Goal: Information Seeking & Learning: Learn about a topic

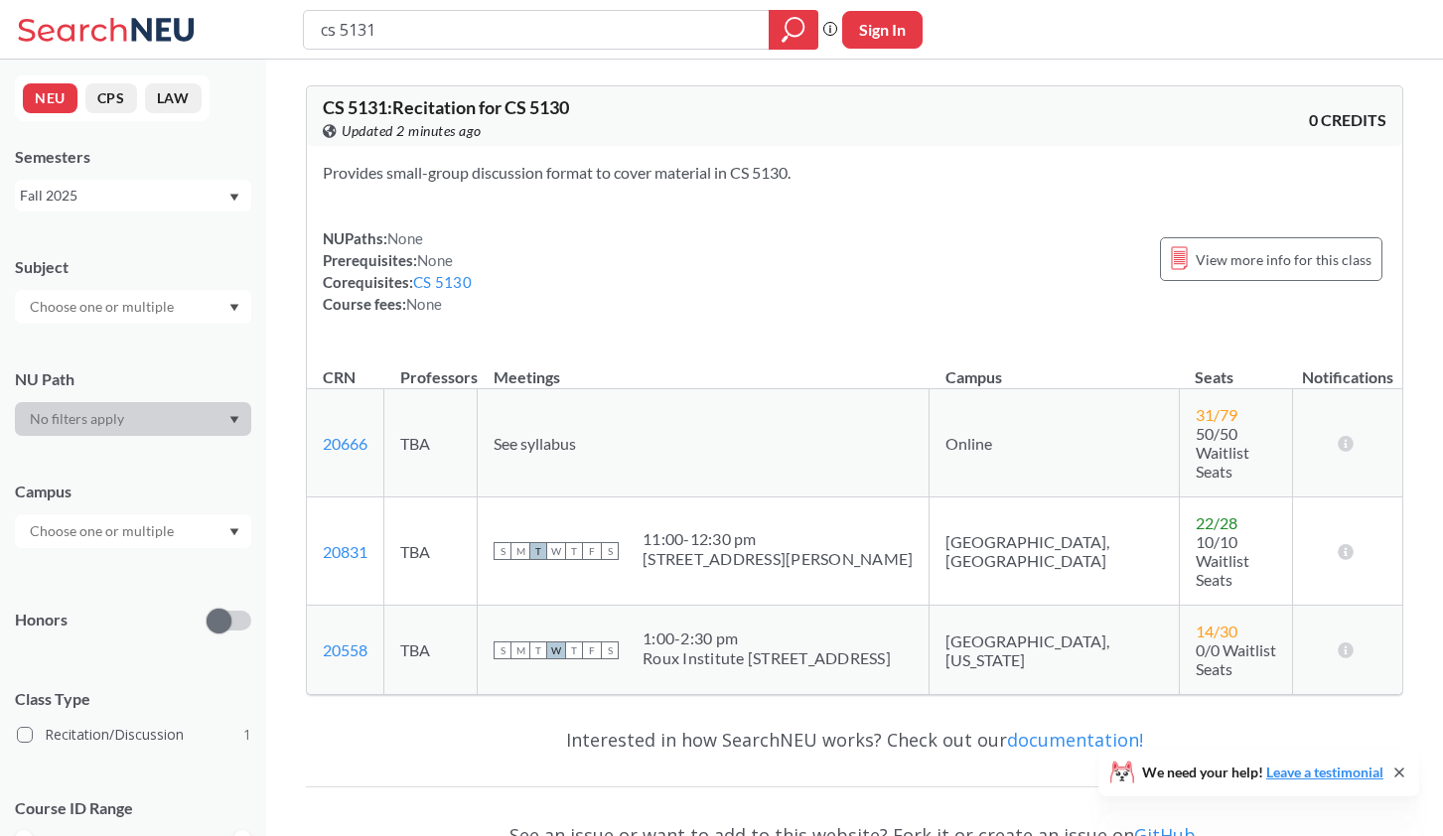
click at [402, 21] on input "cs 5131" at bounding box center [537, 30] width 436 height 34
type input "cs 5200"
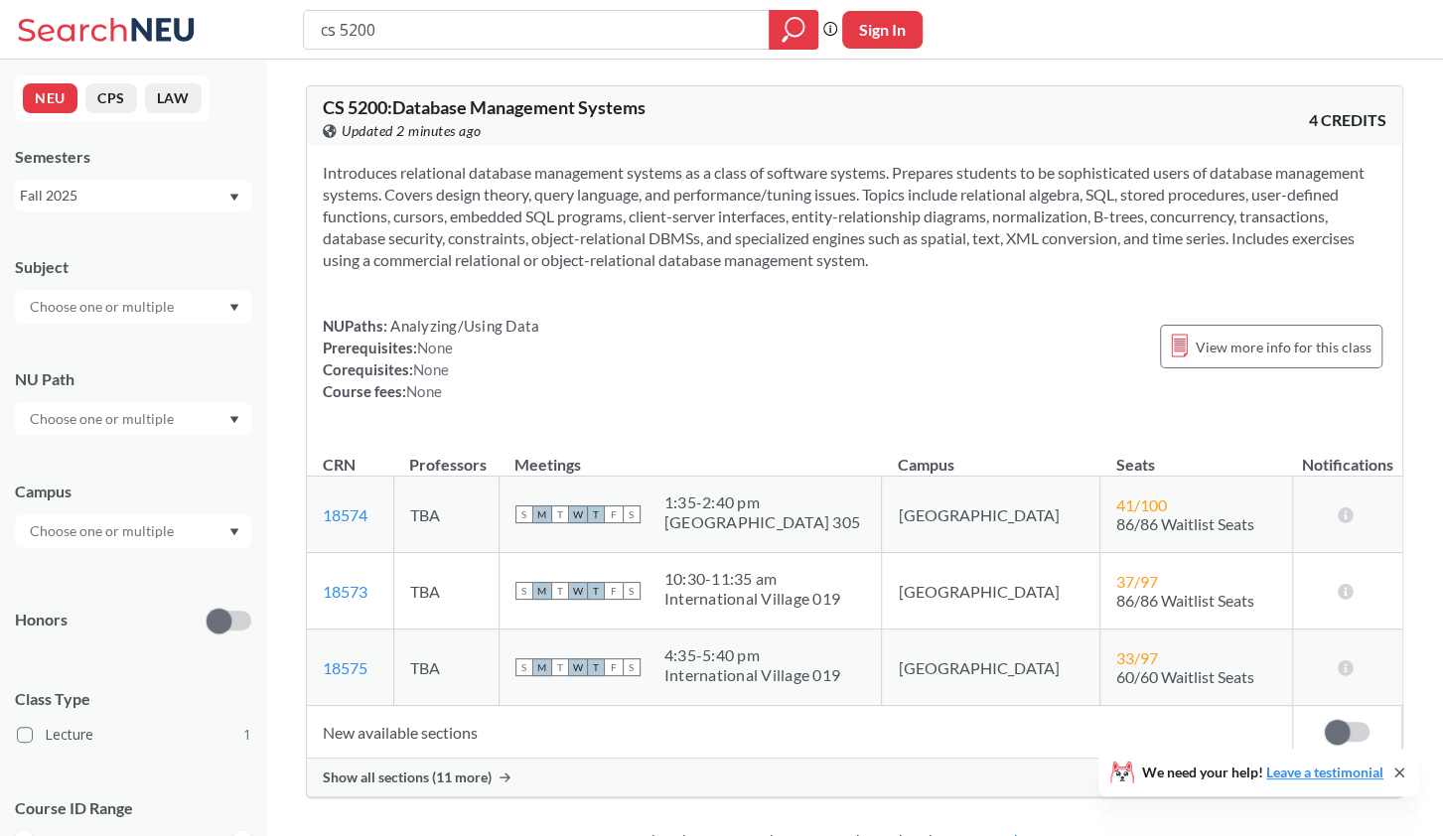
click at [473, 778] on span "Show all sections (11 more)" at bounding box center [407, 778] width 169 height 18
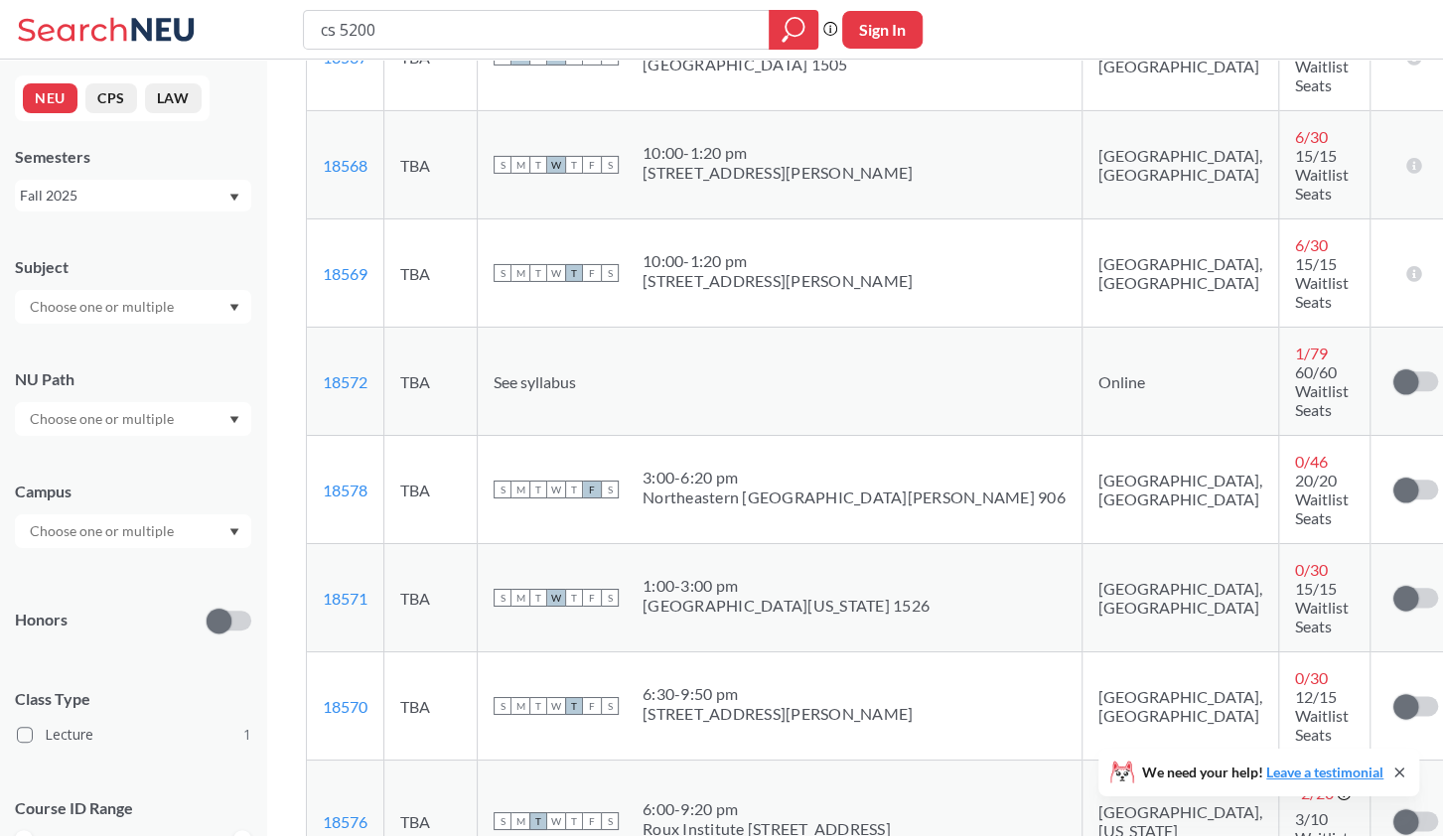
scroll to position [1016, 0]
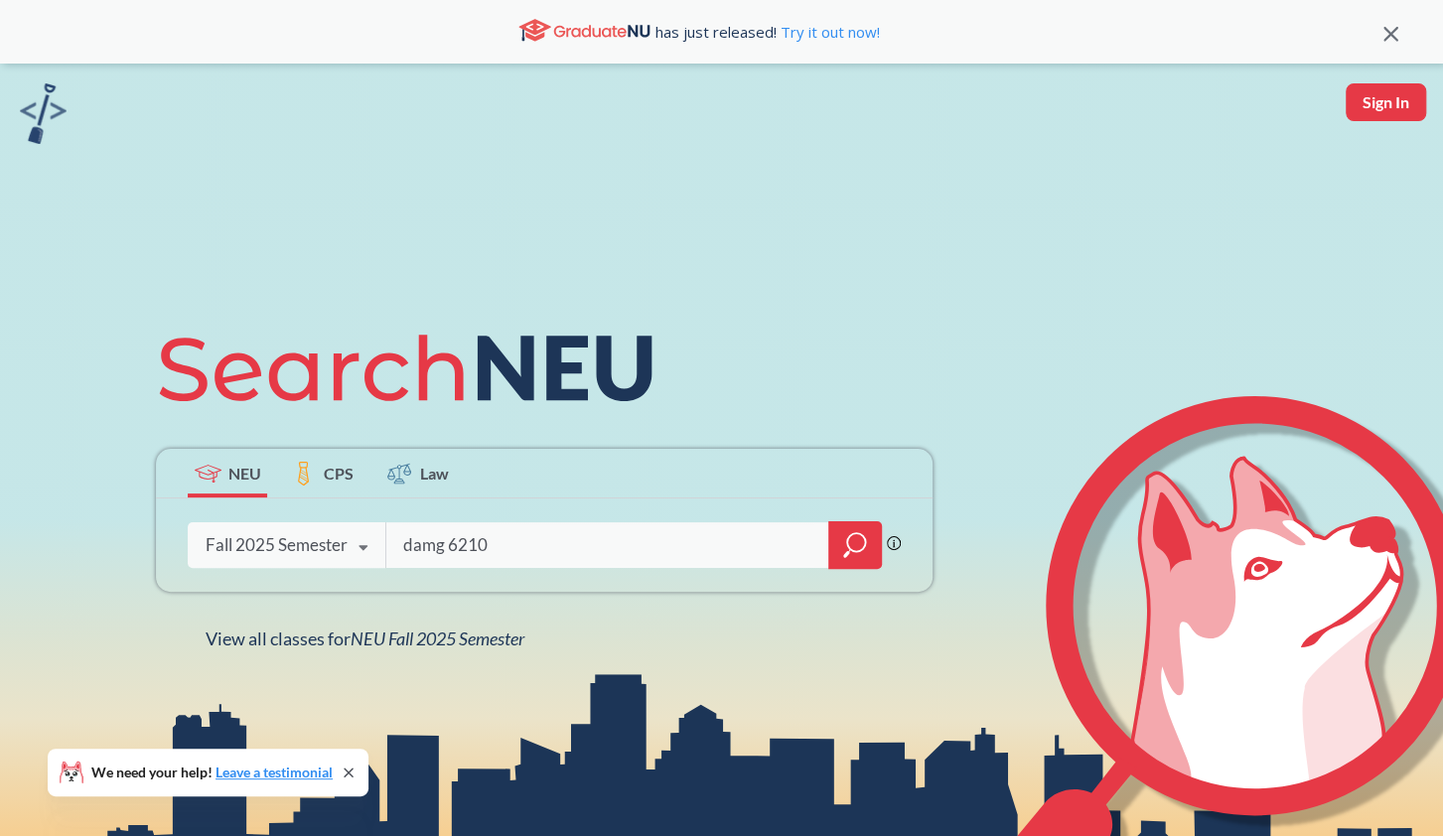
type input "damg 6210"
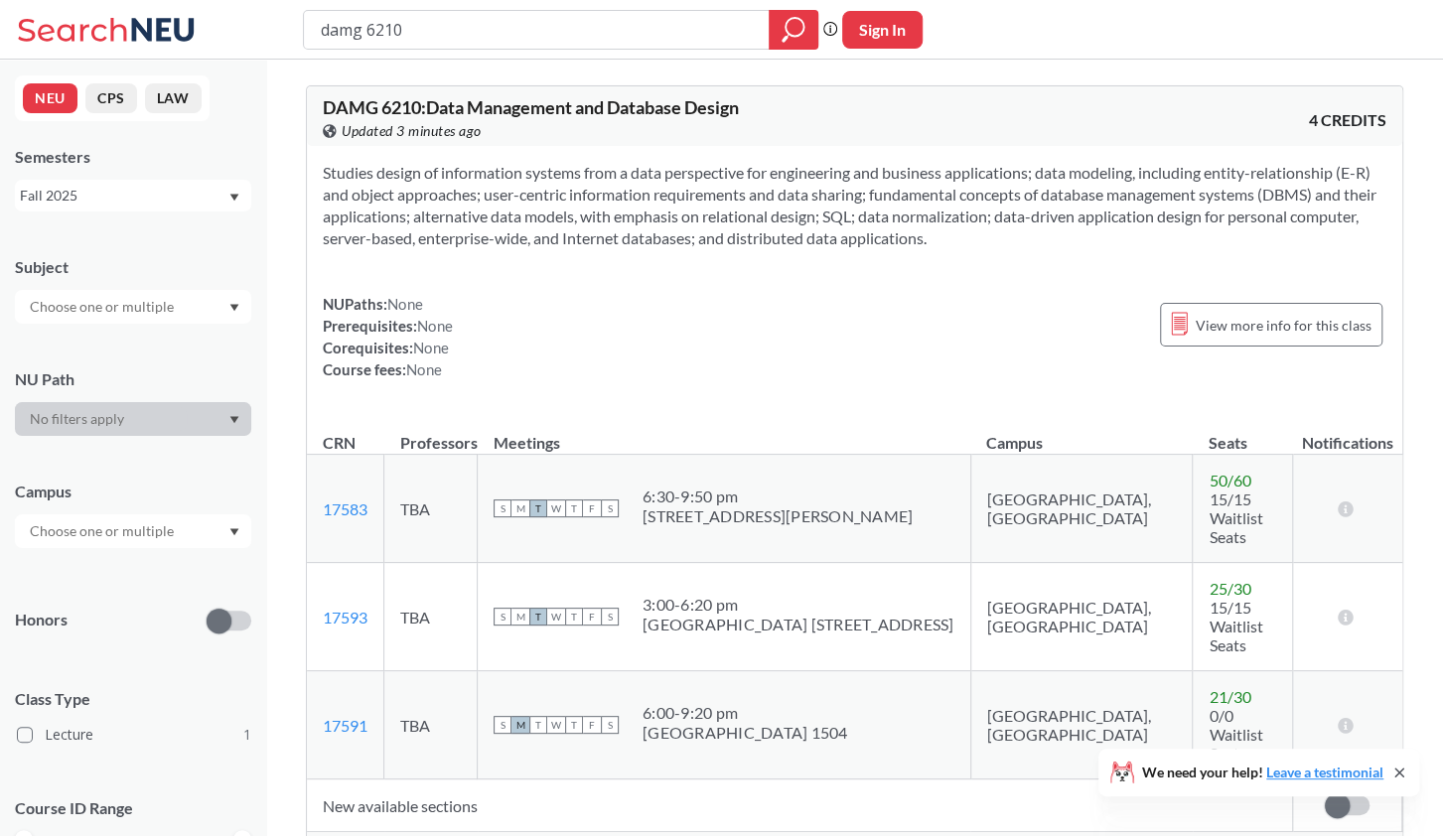
click at [426, 832] on div "Show all sections (7 more)" at bounding box center [855, 851] width 1096 height 38
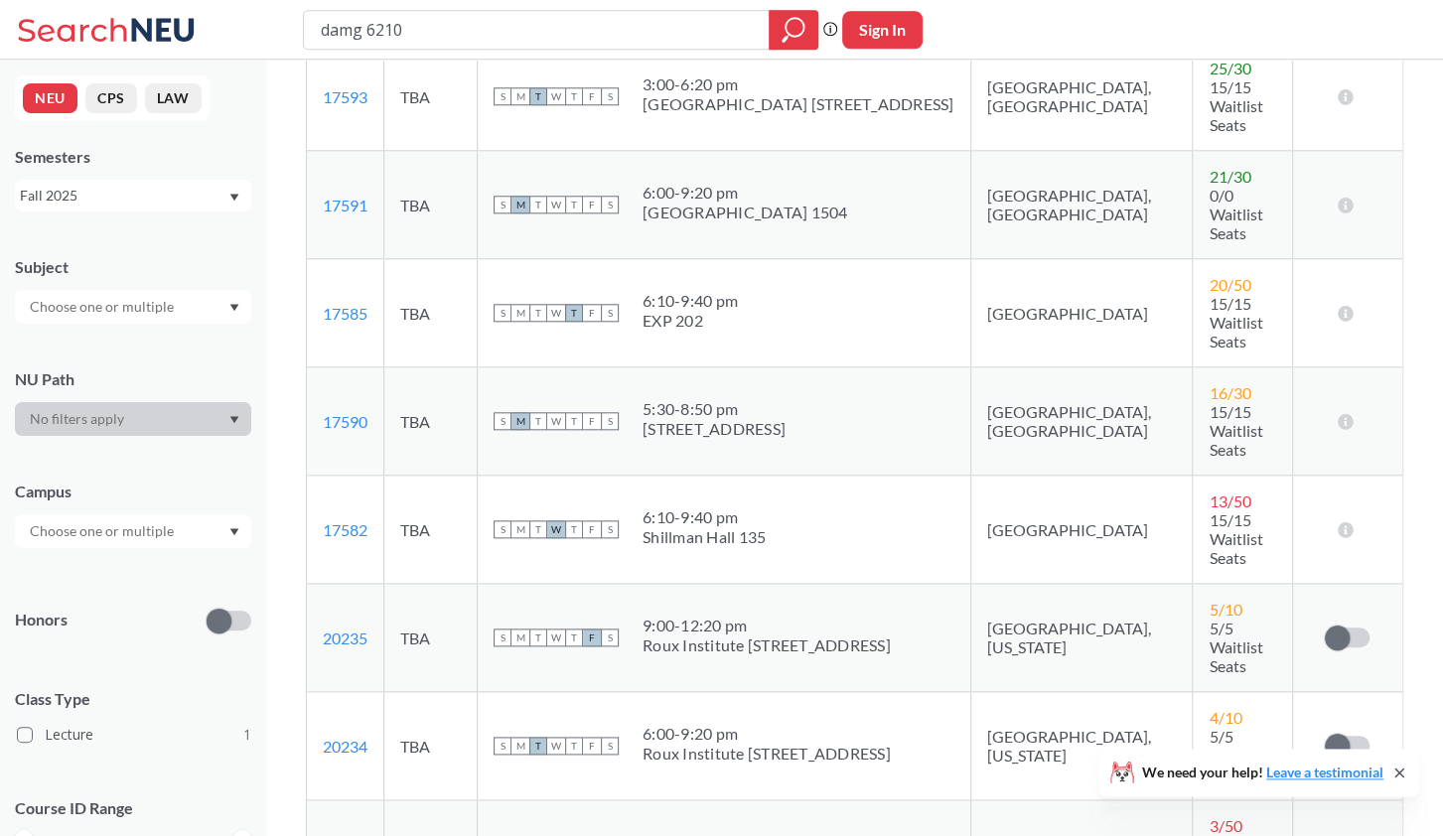
scroll to position [520, 0]
